Goal: Task Accomplishment & Management: Use online tool/utility

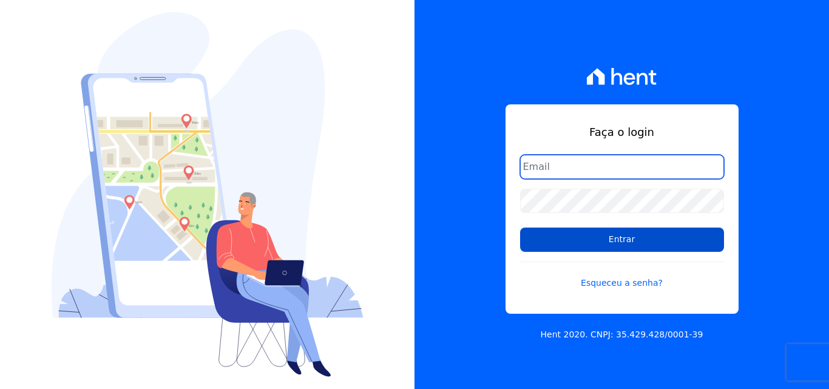
type input "[EMAIL_ADDRESS][DOMAIN_NAME]"
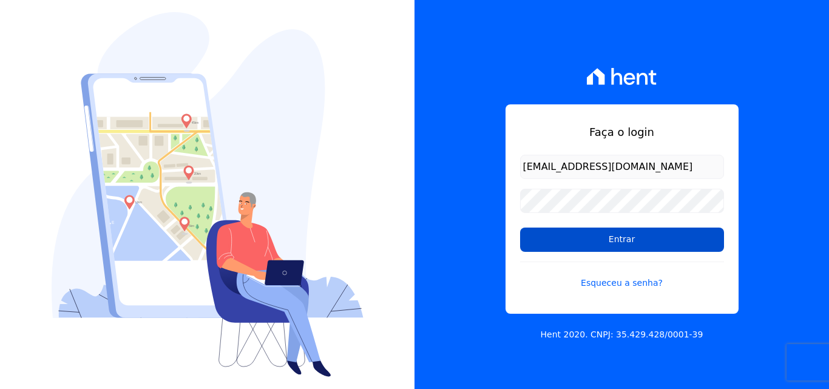
click at [590, 243] on input "Entrar" at bounding box center [622, 239] width 204 height 24
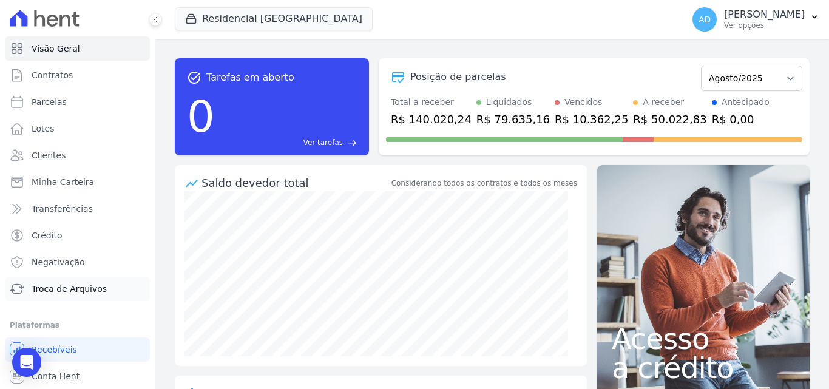
click at [61, 288] on span "Troca de Arquivos" at bounding box center [69, 289] width 75 height 12
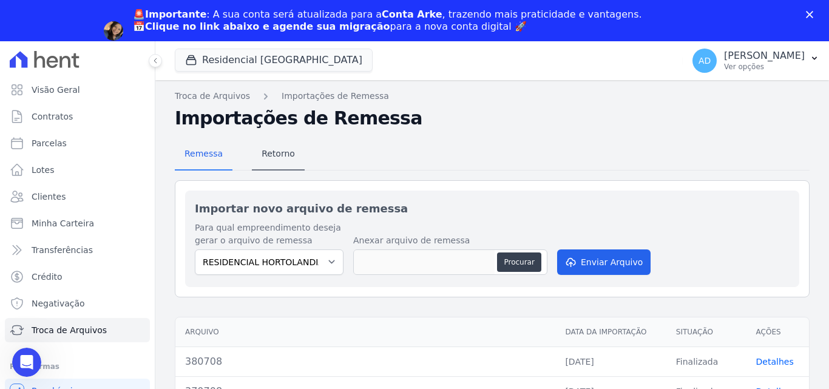
click at [279, 117] on h2 "Importações de Remessa" at bounding box center [492, 118] width 635 height 22
click at [274, 153] on span "Retorno" at bounding box center [278, 153] width 48 height 24
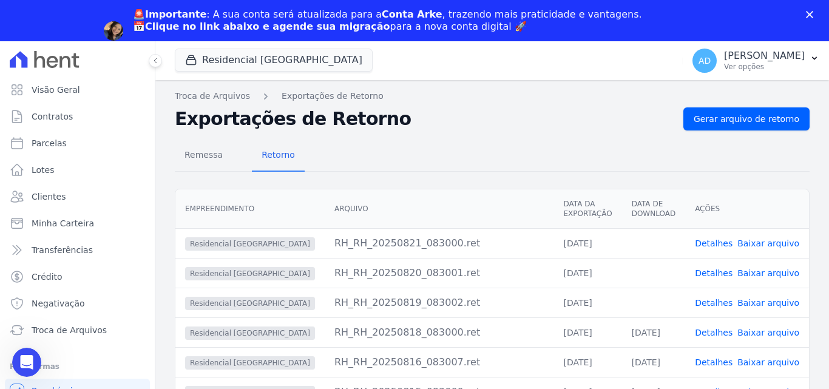
click at [770, 304] on link "Baixar arquivo" at bounding box center [768, 303] width 62 height 10
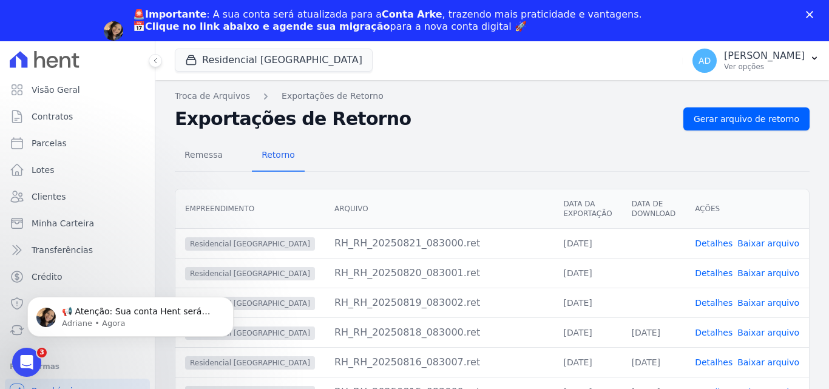
click at [770, 274] on link "Baixar arquivo" at bounding box center [768, 273] width 62 height 10
click at [766, 241] on link "Baixar arquivo" at bounding box center [768, 243] width 62 height 10
click at [38, 197] on span "Clientes" at bounding box center [49, 196] width 34 height 12
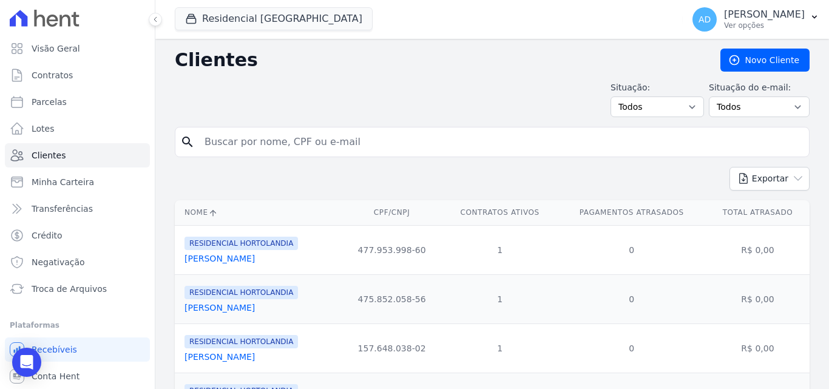
click at [277, 149] on input "search" at bounding box center [500, 142] width 607 height 24
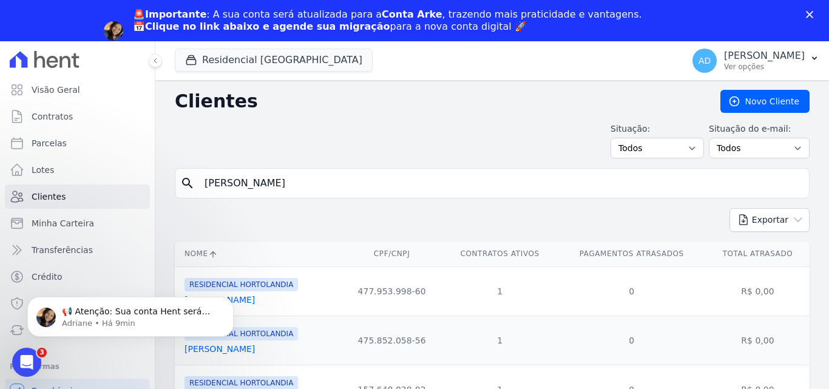
type input "julia"
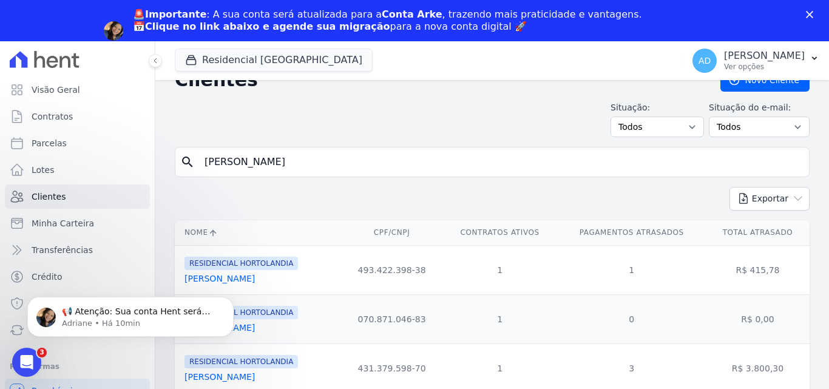
click at [175, 255] on div "📢 Atenção: Sua conta Hent será migrada para a Conta Arke! Estamos trazendo para…" at bounding box center [130, 261] width 223 height 152
click at [156, 264] on div "📢 Atenção: Sua conta Hent será migrada para a Conta Arke! Estamos trazendo para…" at bounding box center [130, 261] width 223 height 152
click at [27, 366] on icon "Abertura do Messenger da Intercom" at bounding box center [25, 361] width 20 height 20
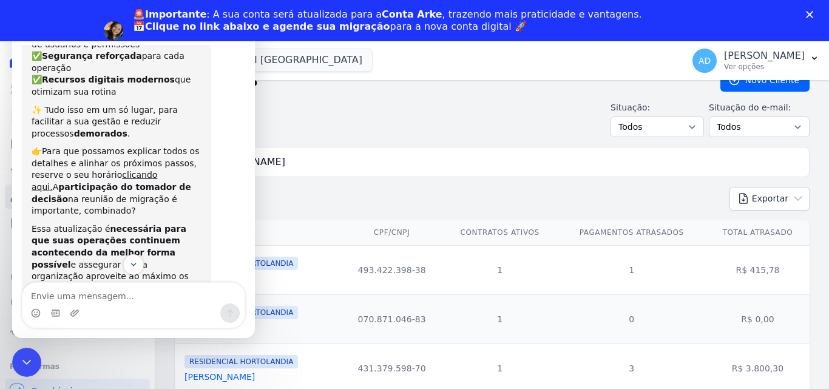
scroll to position [204, 0]
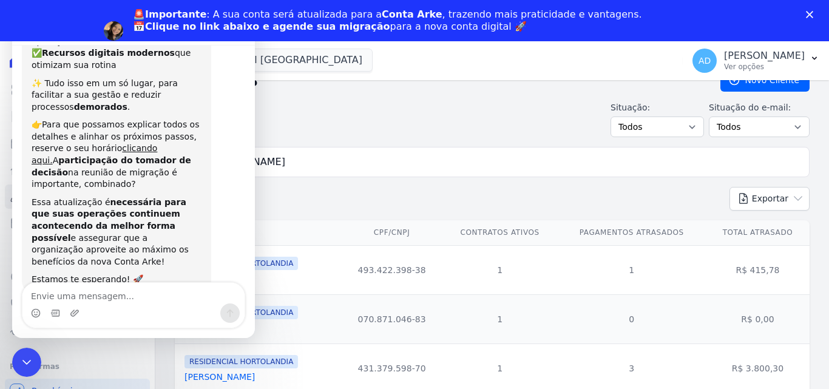
click at [339, 155] on input "julia" at bounding box center [500, 162] width 607 height 24
click at [22, 361] on icon "Encerramento do Messenger da Intercom" at bounding box center [25, 360] width 15 height 15
click at [12, 358] on div "Encerramento do Messenger da Intercom" at bounding box center [24, 360] width 29 height 29
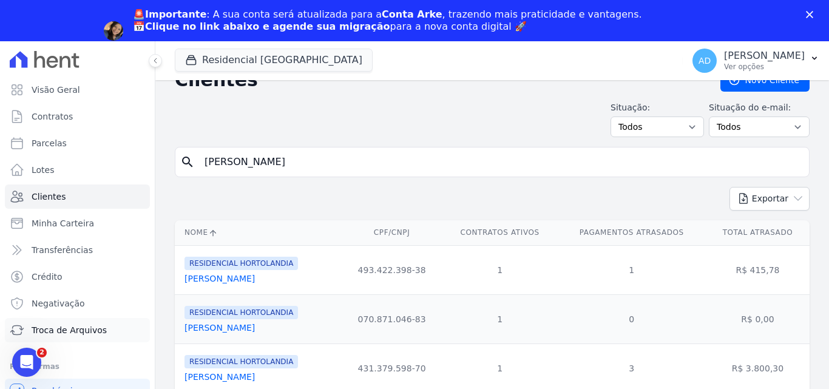
click at [59, 334] on span "Troca de Arquivos" at bounding box center [69, 330] width 75 height 12
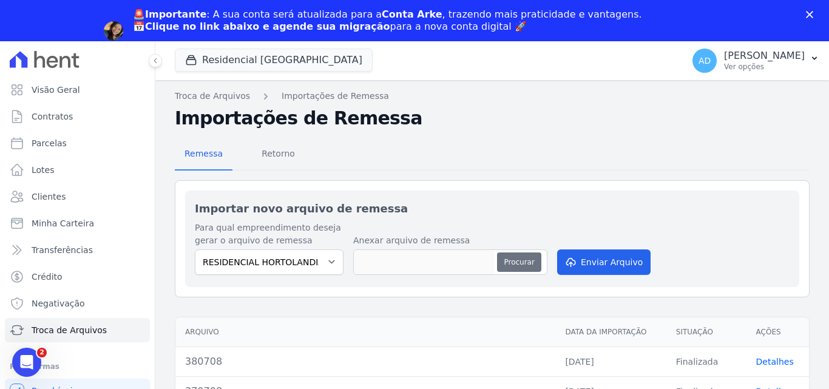
click at [513, 260] on button "Procurar" at bounding box center [519, 261] width 44 height 19
type input "392108"
click at [573, 261] on icon "submit" at bounding box center [570, 263] width 8 height 10
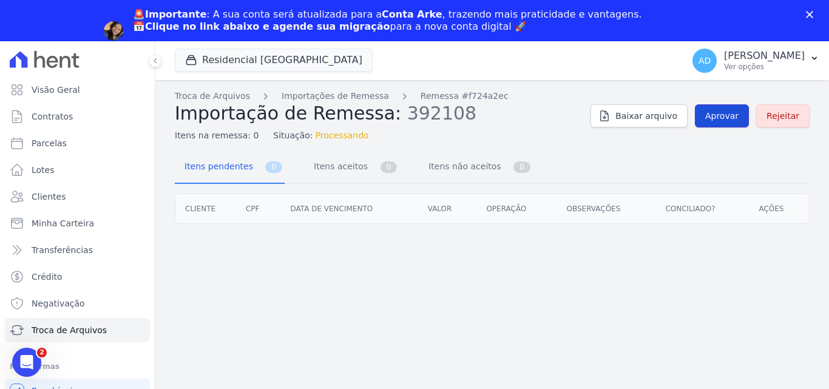
click at [733, 118] on span "Aprovar" at bounding box center [721, 116] width 33 height 12
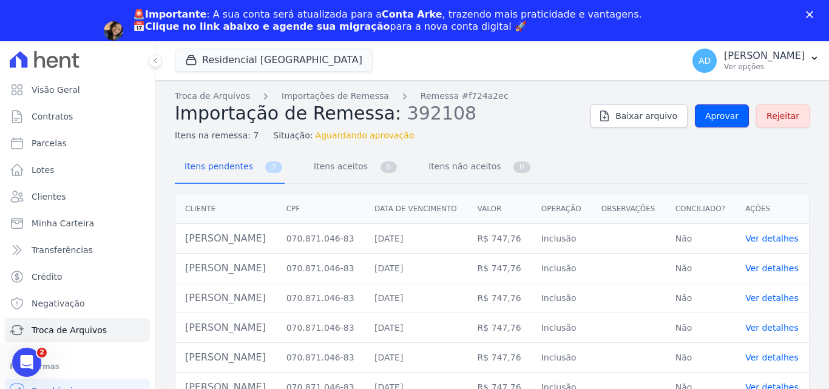
click at [733, 118] on link "Aprovar" at bounding box center [722, 115] width 54 height 23
click at [354, 175] on span "Itens aceitos" at bounding box center [338, 166] width 64 height 24
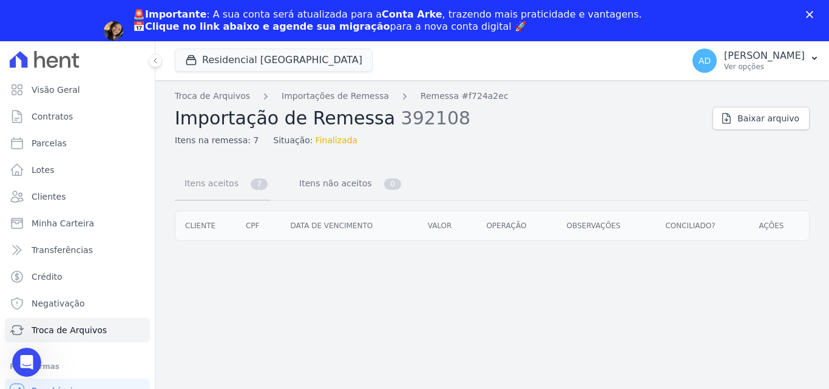
click at [209, 187] on span "Itens aceitos" at bounding box center [209, 183] width 64 height 24
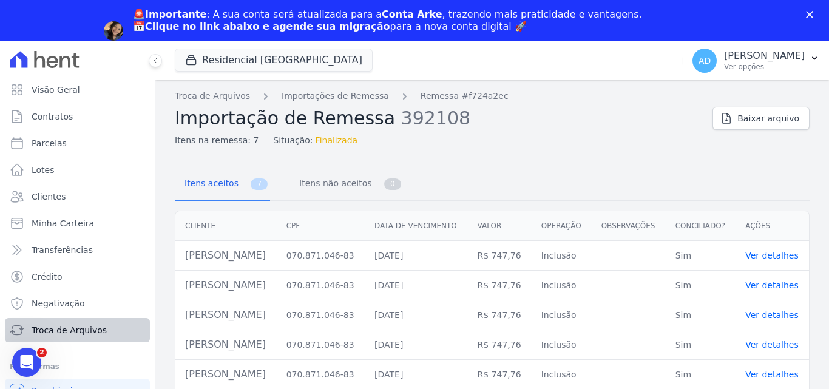
scroll to position [26, 0]
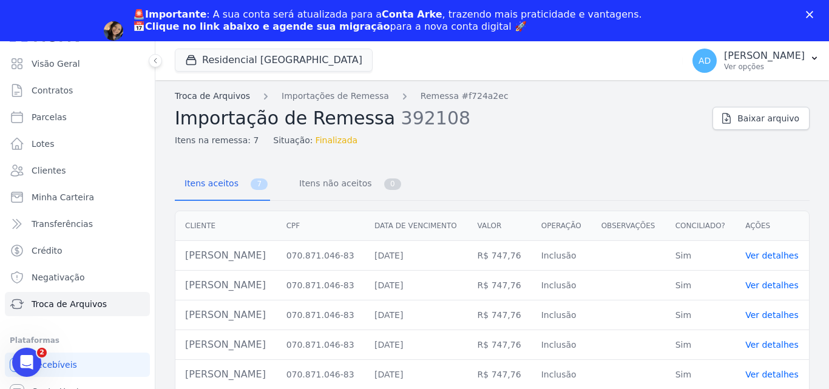
click at [227, 93] on link "Troca de Arquivos" at bounding box center [212, 96] width 75 height 13
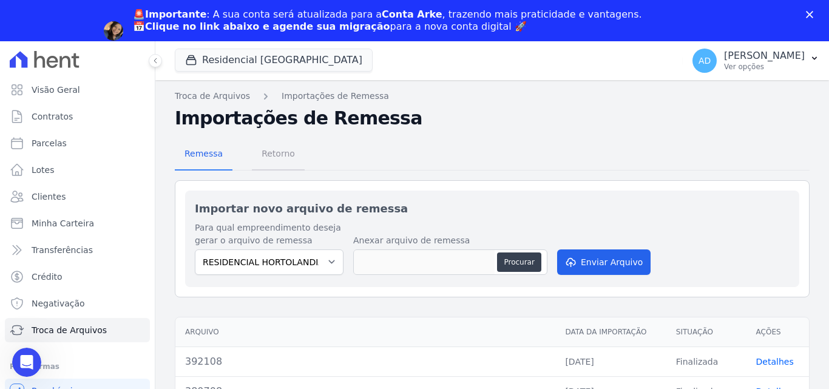
click at [270, 153] on span "Retorno" at bounding box center [278, 153] width 48 height 24
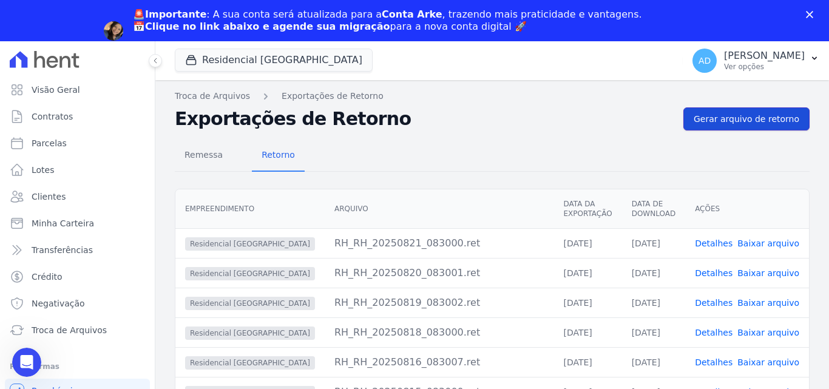
click at [744, 126] on link "Gerar arquivo de retorno" at bounding box center [746, 118] width 126 height 23
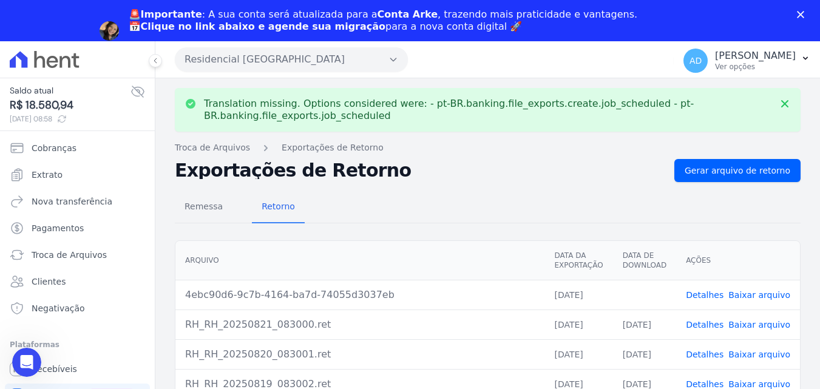
click at [742, 295] on link "Baixar arquivo" at bounding box center [759, 295] width 62 height 10
